Goal: Transaction & Acquisition: Purchase product/service

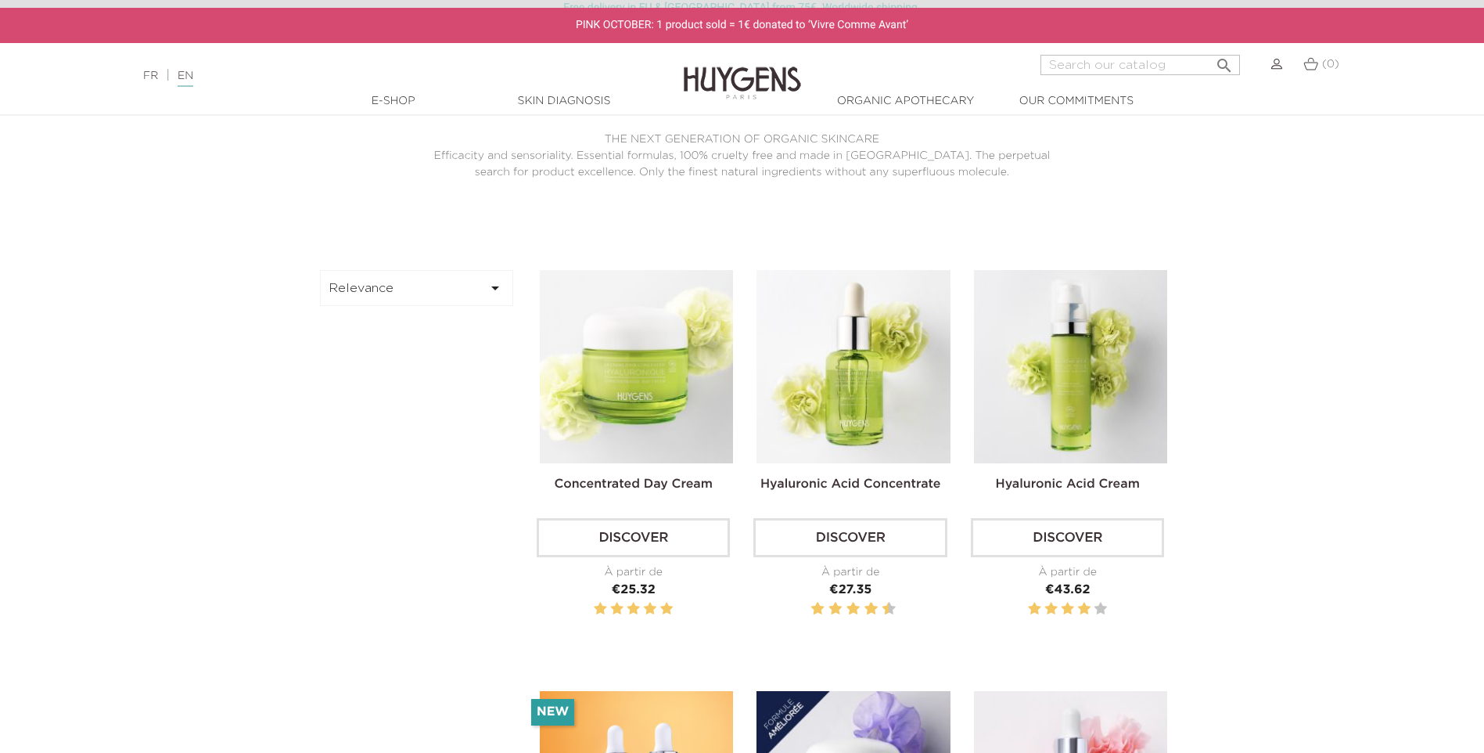
scroll to position [469, 0]
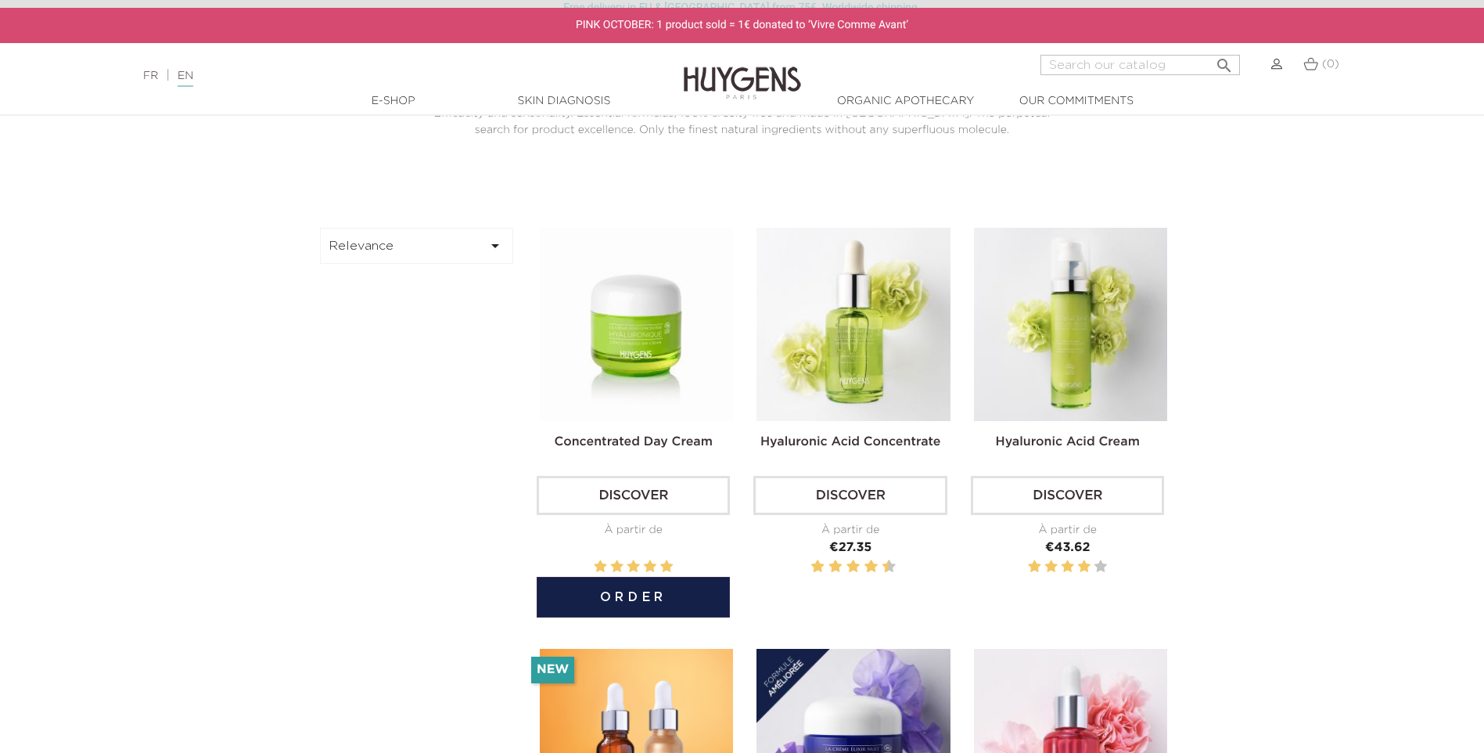
click at [673, 404] on img at bounding box center [636, 324] width 193 height 193
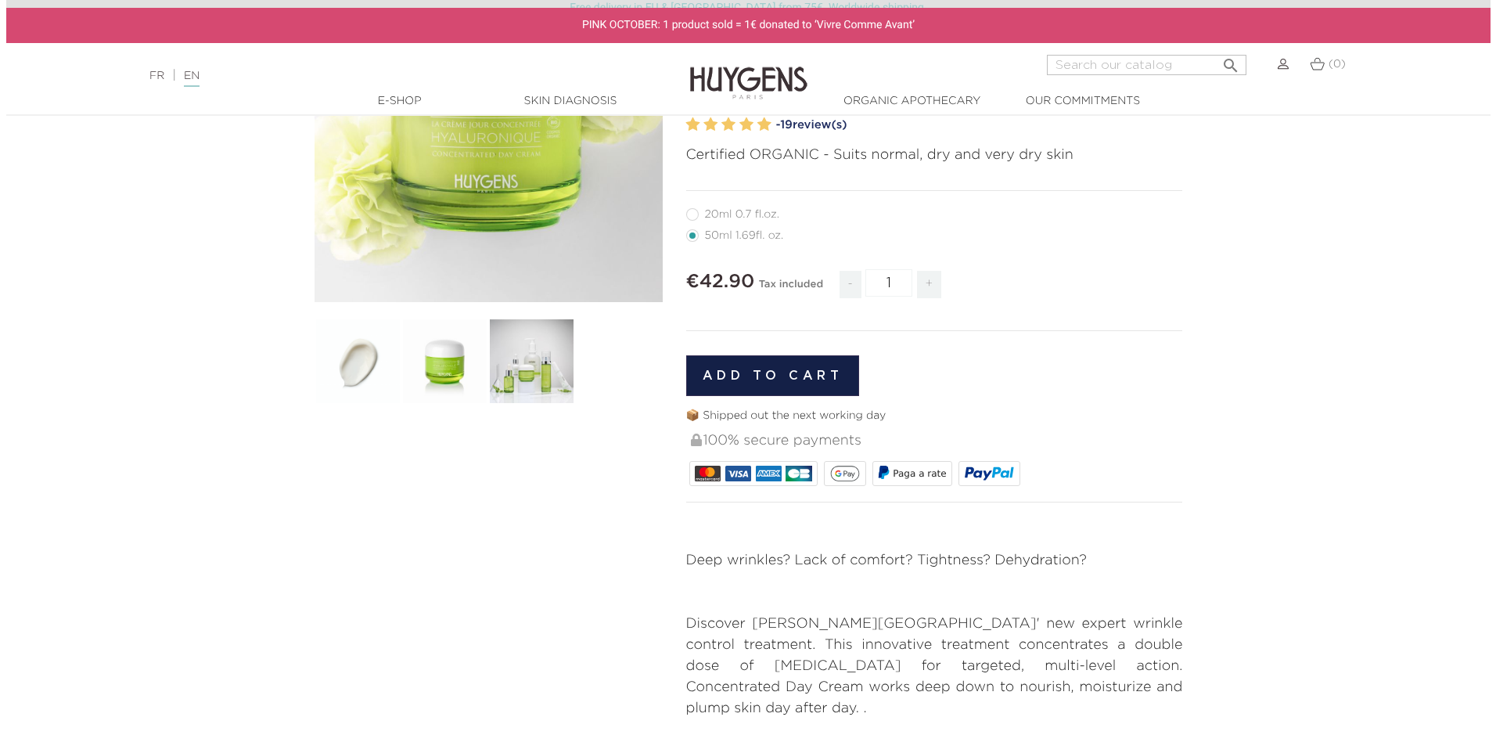
scroll to position [237, 0]
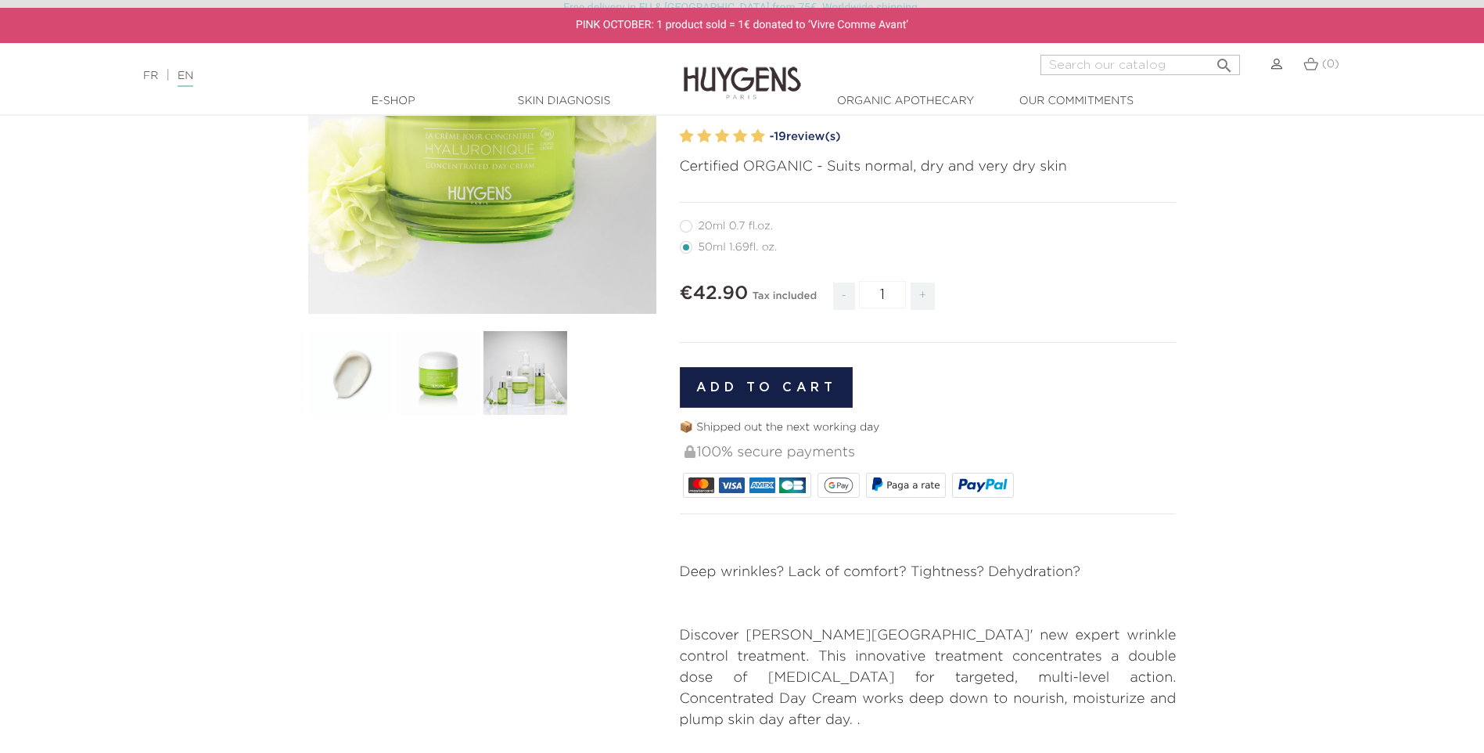
click at [745, 390] on button "Add to cart" at bounding box center [767, 387] width 174 height 41
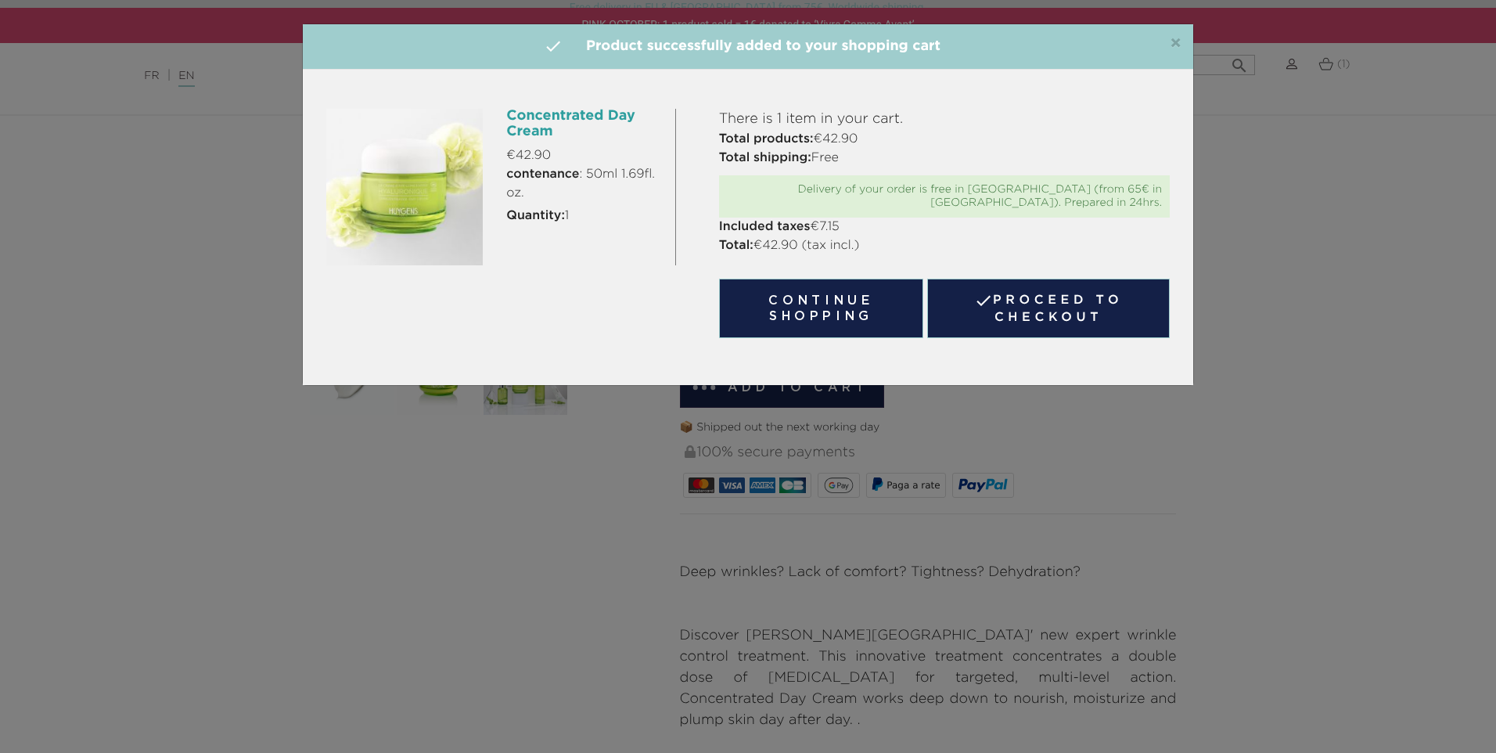
click at [1071, 303] on link " Proceed to checkout" at bounding box center [1048, 308] width 243 height 59
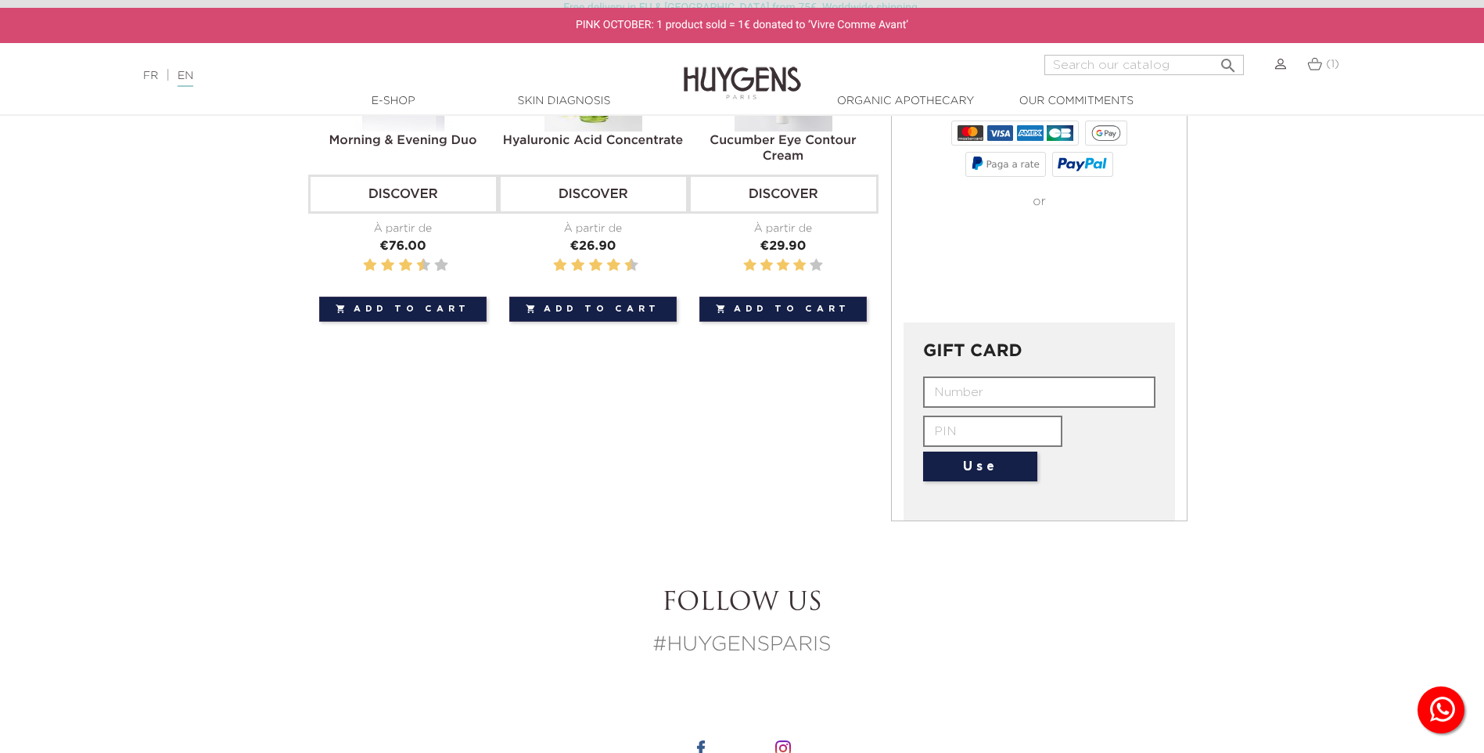
scroll to position [469, 0]
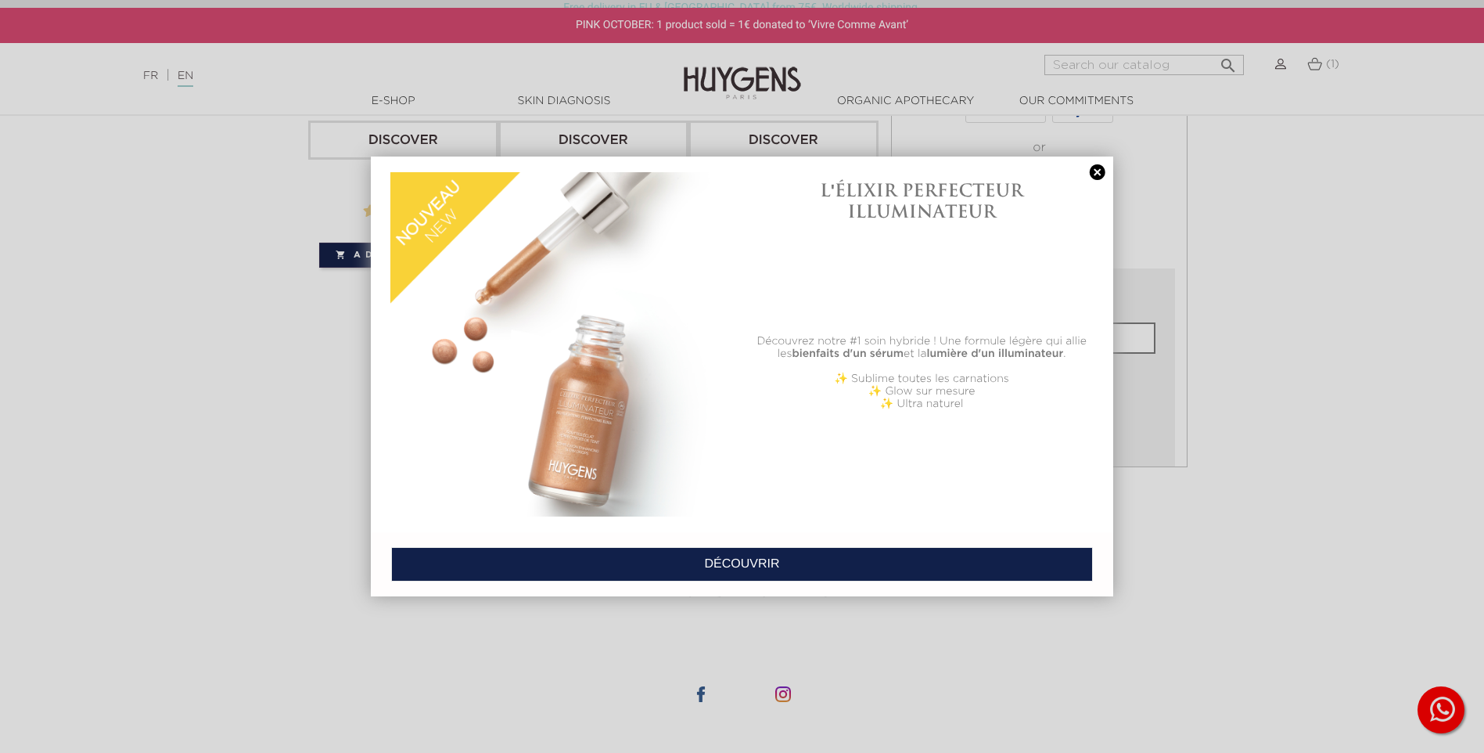
click at [1098, 171] on link at bounding box center [1098, 172] width 22 height 16
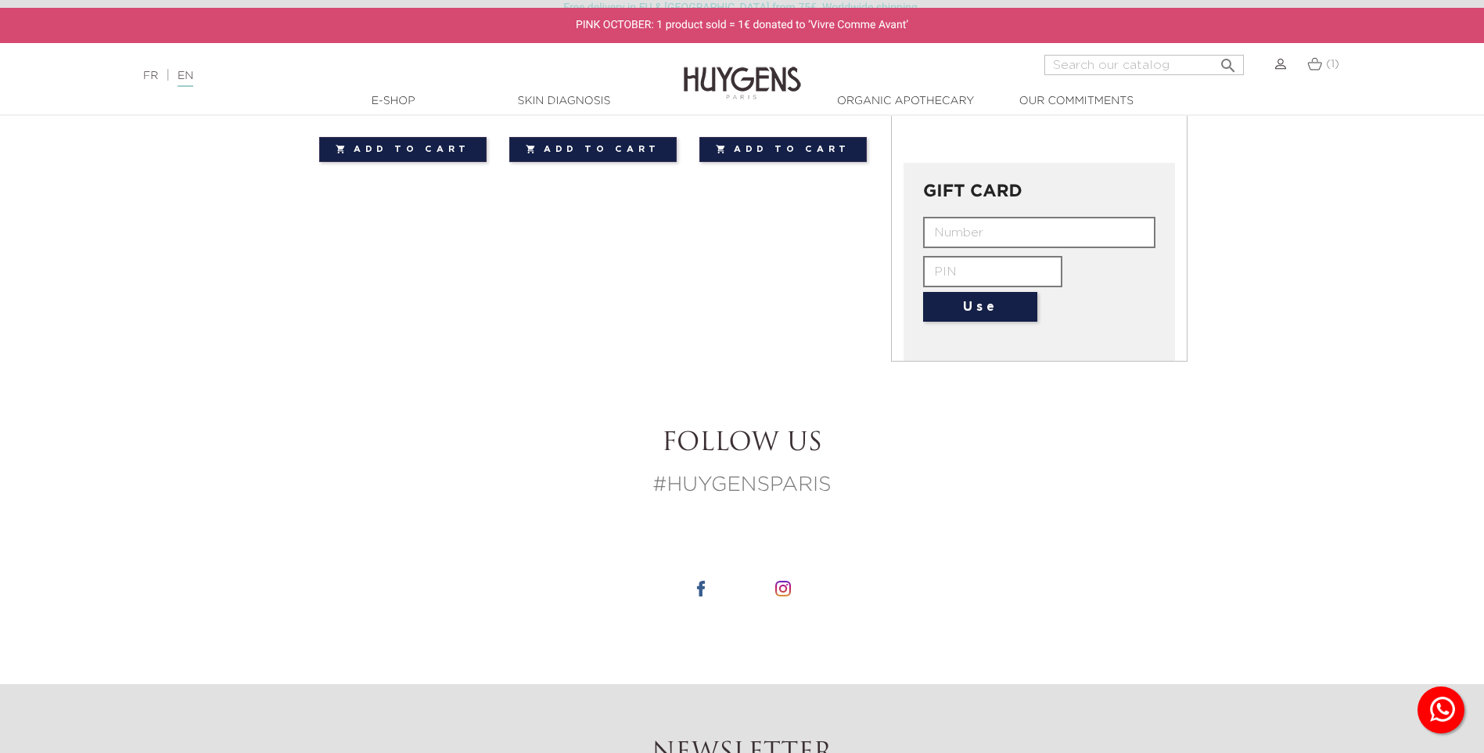
scroll to position [548, 0]
